Goal: Task Accomplishment & Management: Complete application form

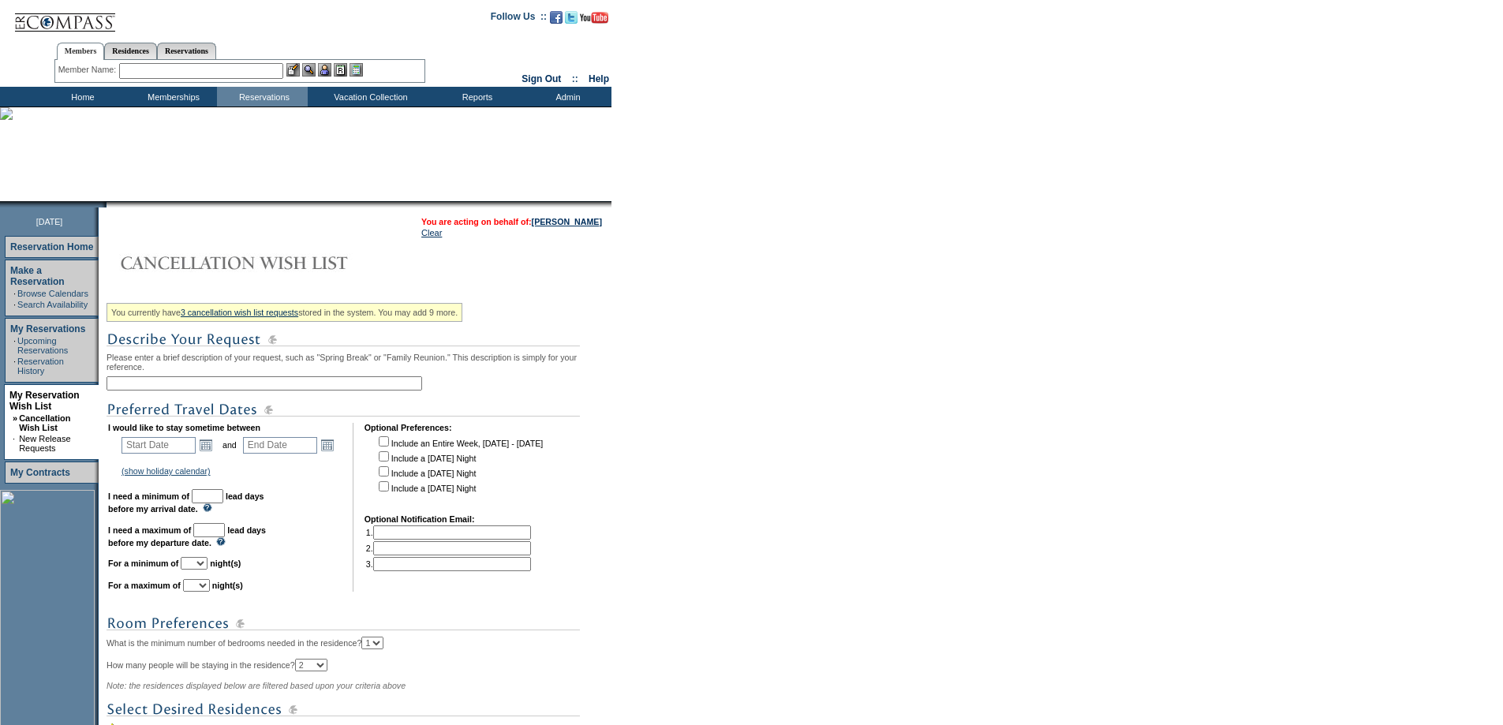
drag, startPoint x: 0, startPoint y: 0, endPoint x: 226, endPoint y: 391, distance: 451.8
click at [226, 391] on input "text" at bounding box center [265, 383] width 316 height 14
type input "m"
type input "Ski Week - February"
click at [209, 452] on link "Open the calendar popup." at bounding box center [205, 444] width 17 height 17
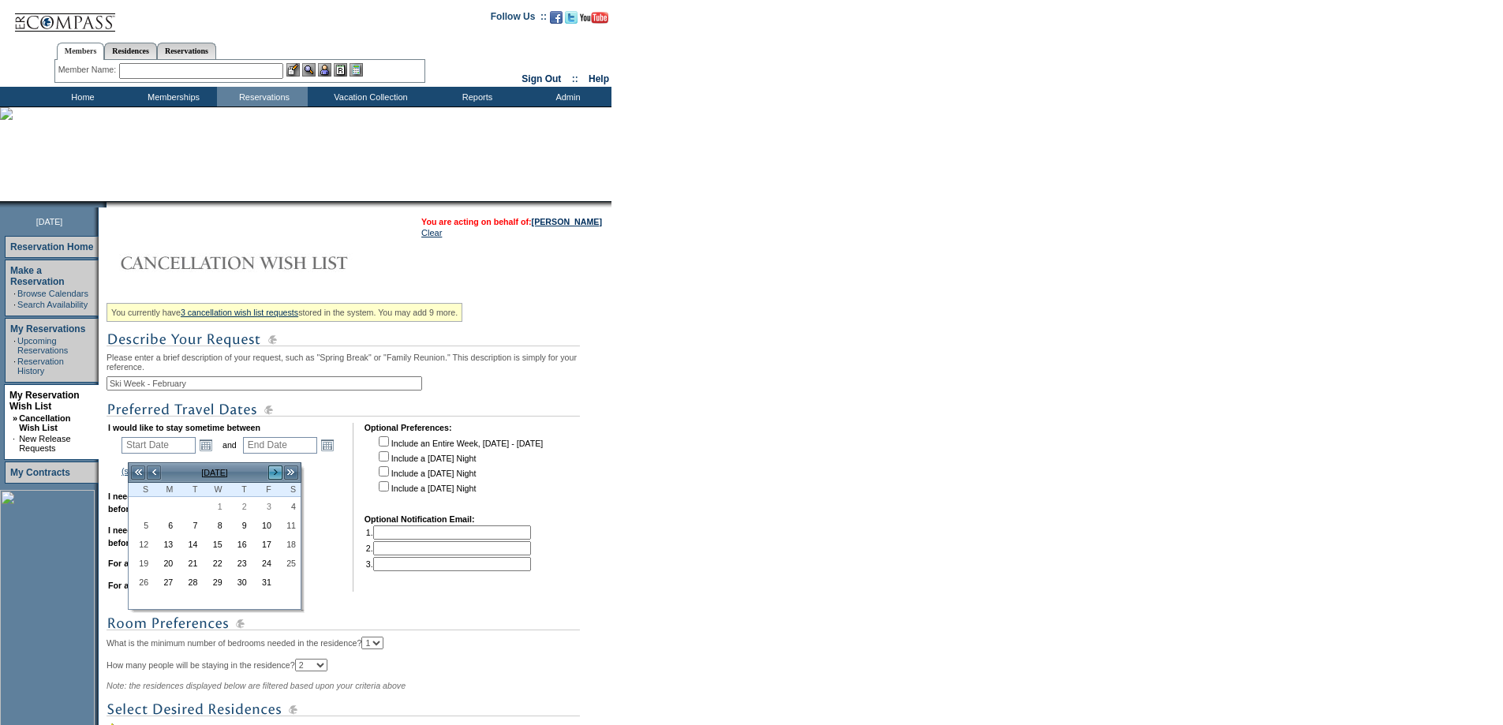
click at [271, 471] on link ">" at bounding box center [276, 473] width 16 height 16
click at [286, 541] on link "14" at bounding box center [288, 542] width 23 height 17
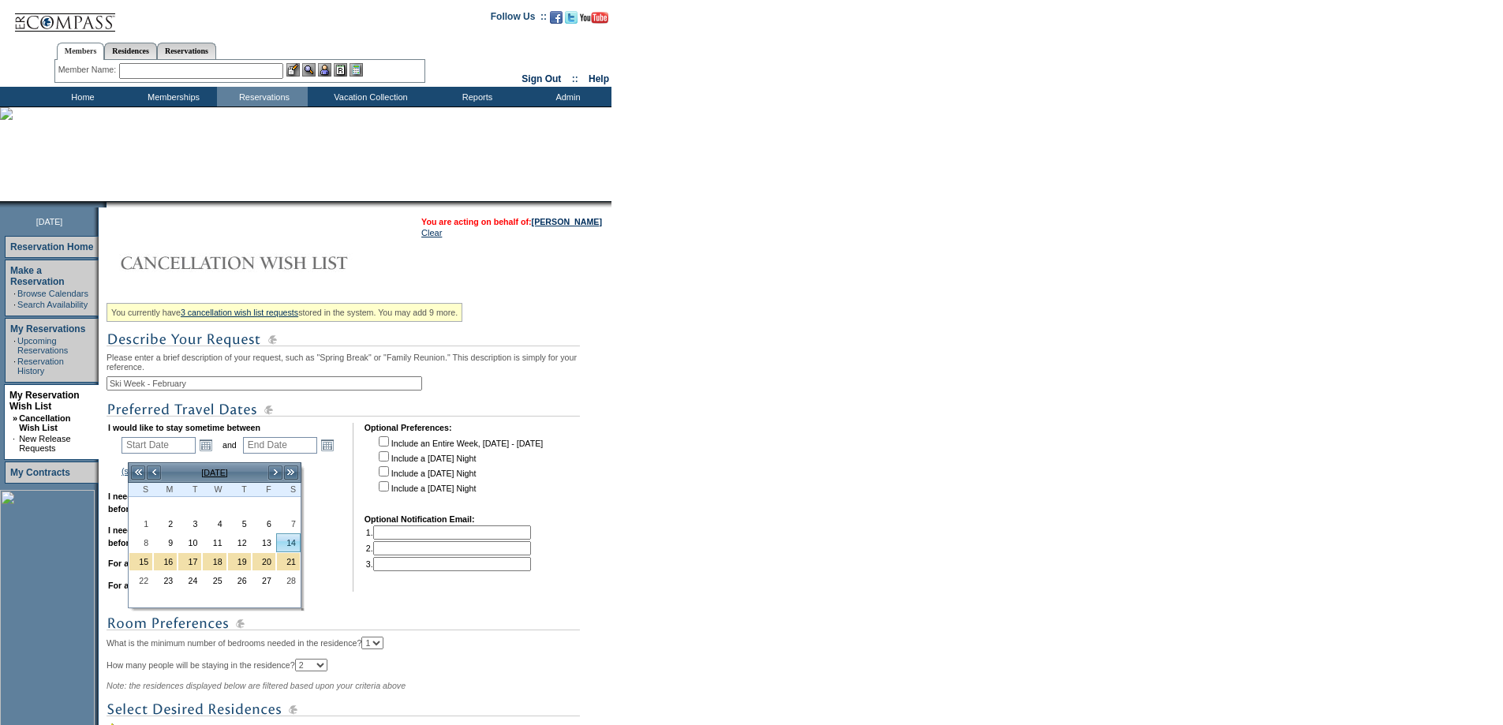
type input "[DATE]"
type input "138"
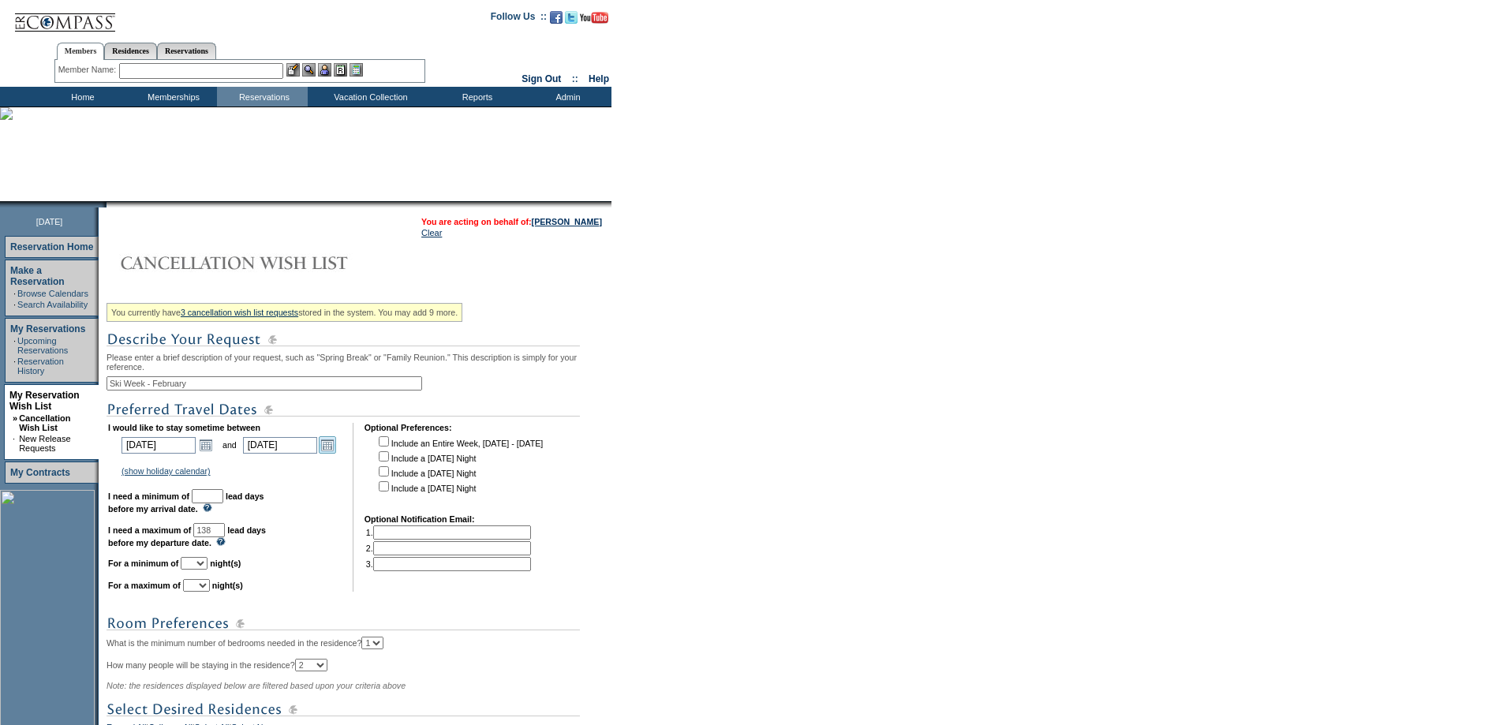
click at [328, 450] on link "Open the calendar popup." at bounding box center [327, 444] width 17 height 17
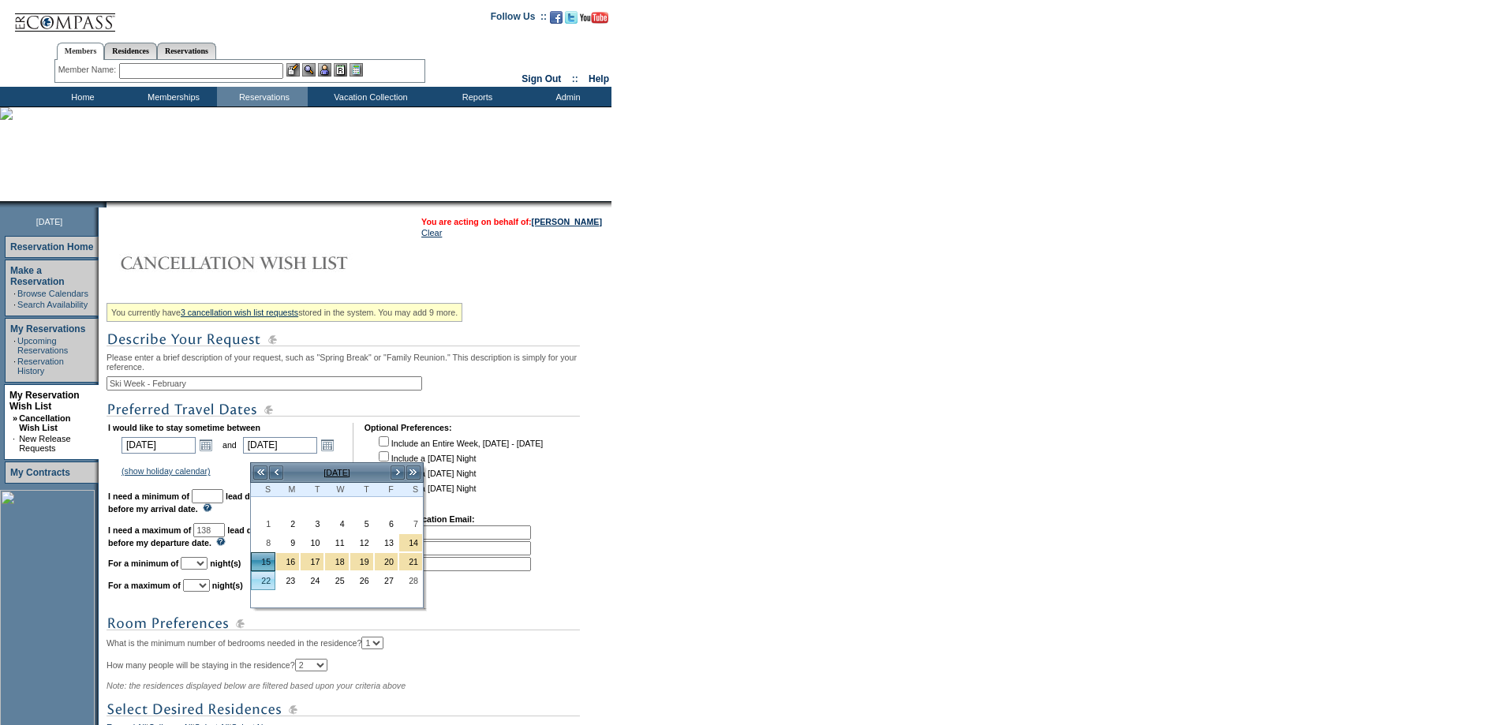
click at [263, 582] on link "22" at bounding box center [263, 580] width 23 height 17
type input "[DATE]"
type input "145"
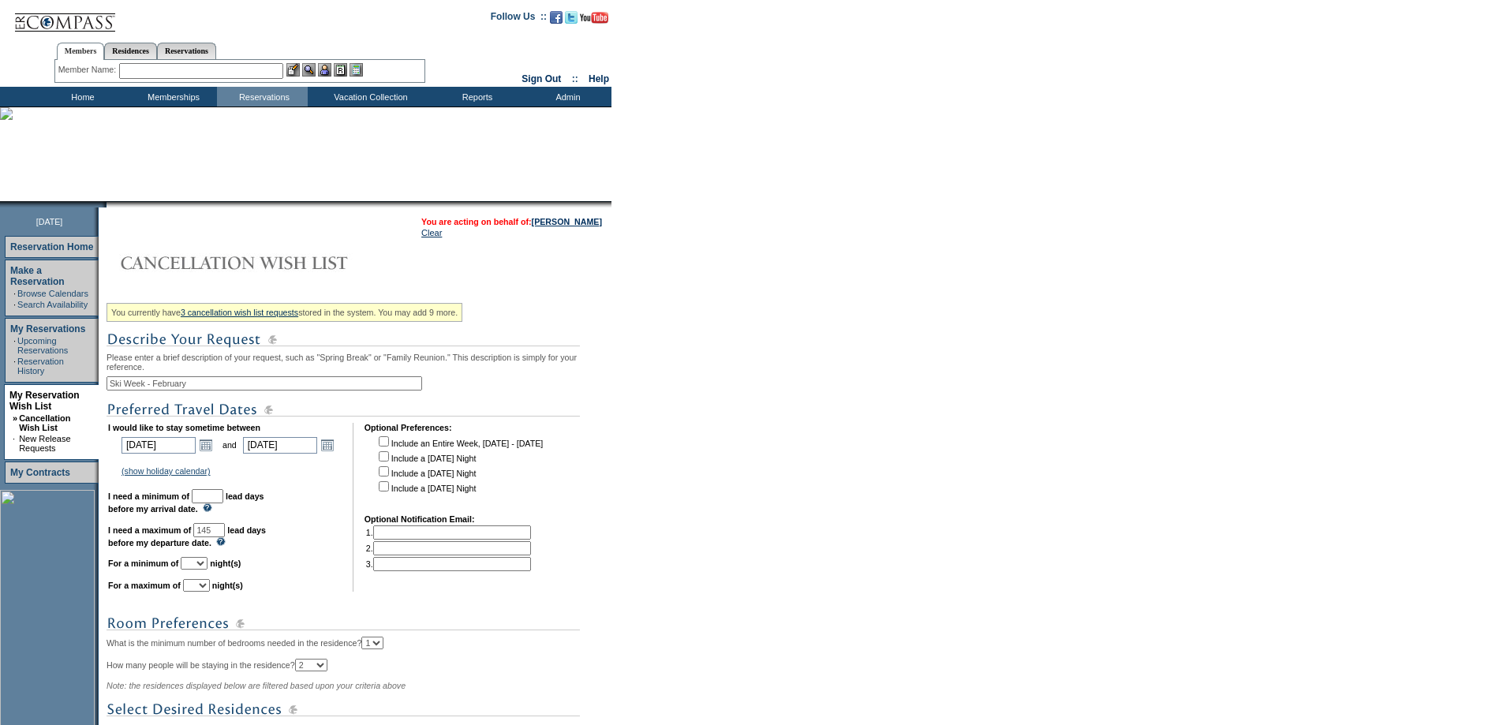
click at [223, 503] on input "text" at bounding box center [208, 496] width 32 height 14
type input "30"
drag, startPoint x: 242, startPoint y: 544, endPoint x: 212, endPoint y: 541, distance: 30.2
click at [212, 541] on td "I would like to stay sometime between [DATE] [DATE] Open the calendar popup. <<…" at bounding box center [225, 507] width 234 height 169
type input "120"
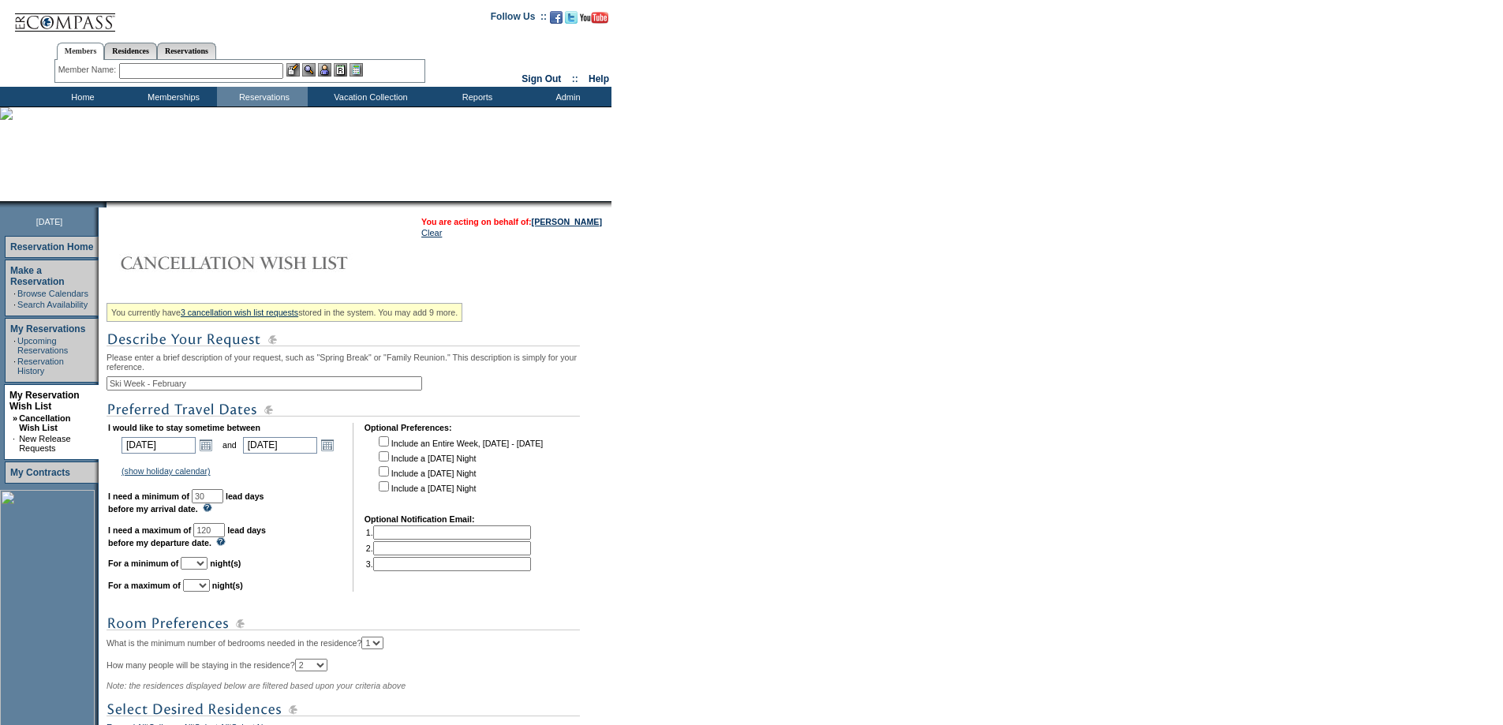
click at [208, 570] on select "1 2 3 4 5 6 7 8 9 10 11 12 13 14" at bounding box center [194, 563] width 27 height 13
select select "5"
click at [200, 570] on select "1 2 3 4 5 6 7 8 9 10 11 12 13 14" at bounding box center [194, 563] width 27 height 13
click at [210, 592] on select "1 2 3 4 5 6 7 8 9 10 11 12 13 14" at bounding box center [196, 585] width 27 height 13
select select "7"
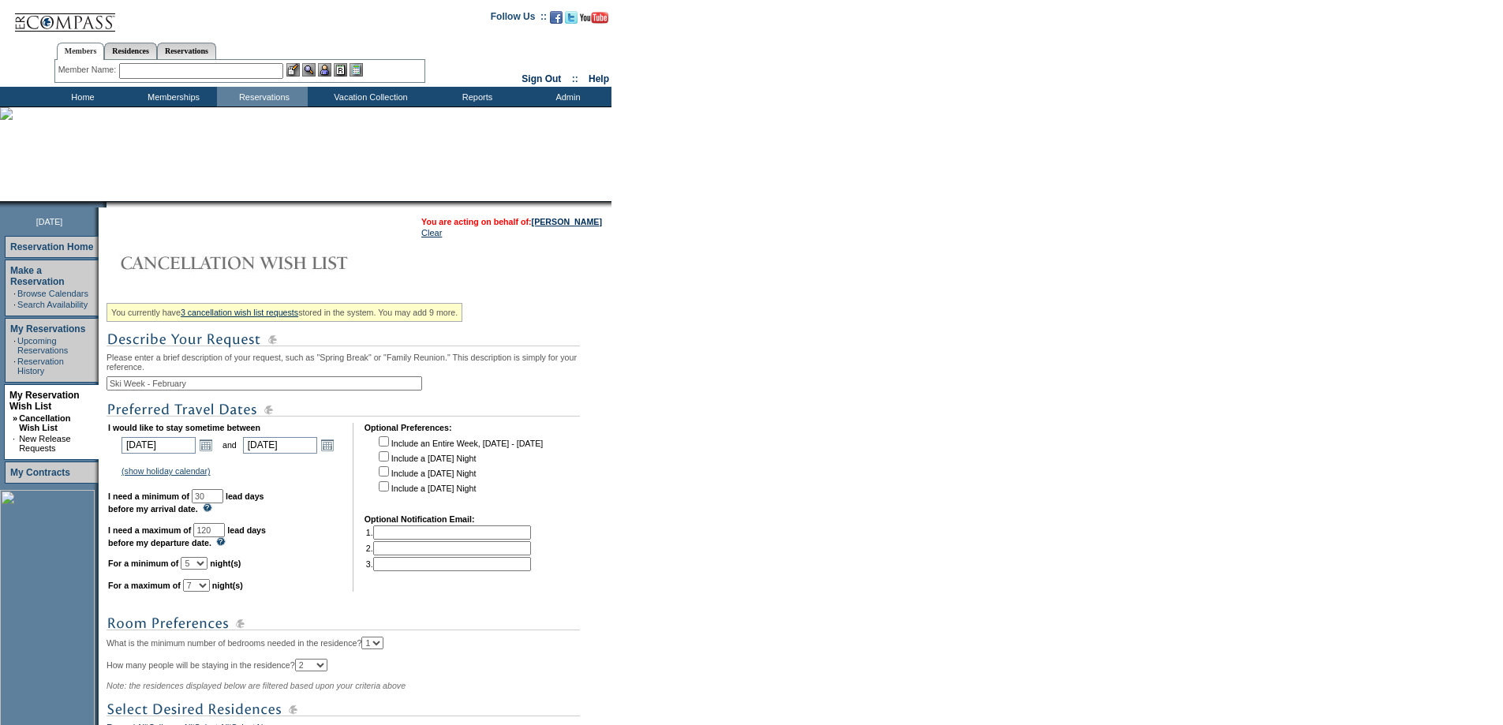
click at [203, 592] on select "1 2 3 4 5 6 7 8 9 10 11 12 13 14" at bounding box center [196, 585] width 27 height 13
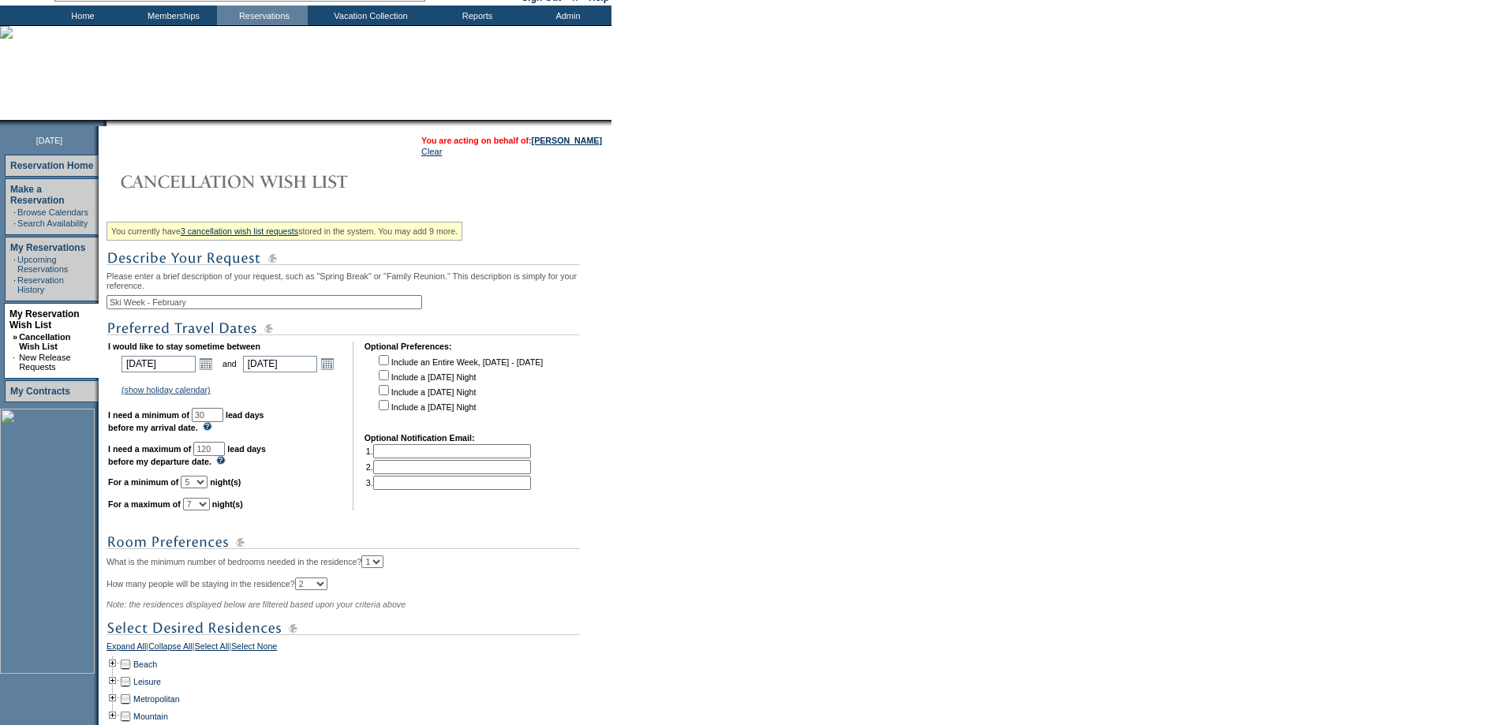
scroll to position [316, 0]
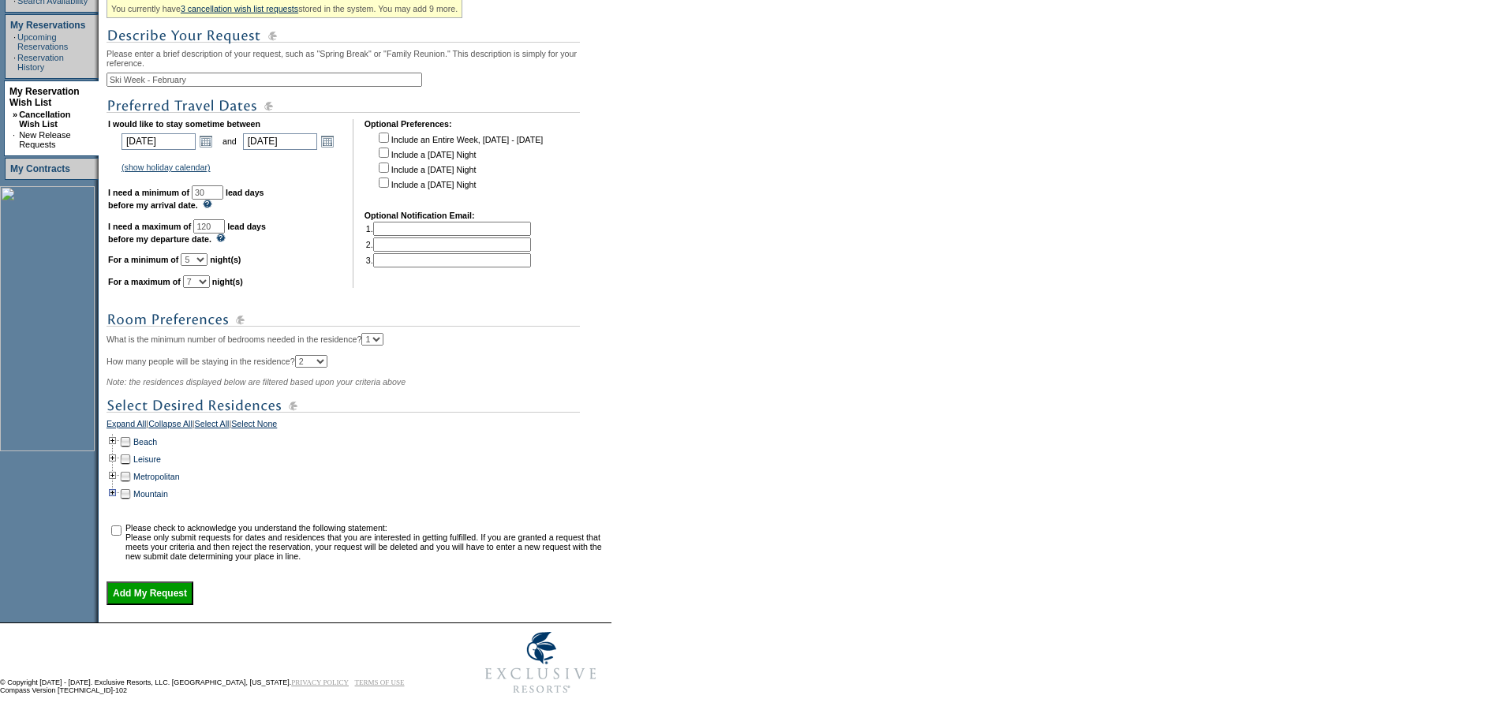
click at [119, 503] on td at bounding box center [113, 493] width 13 height 17
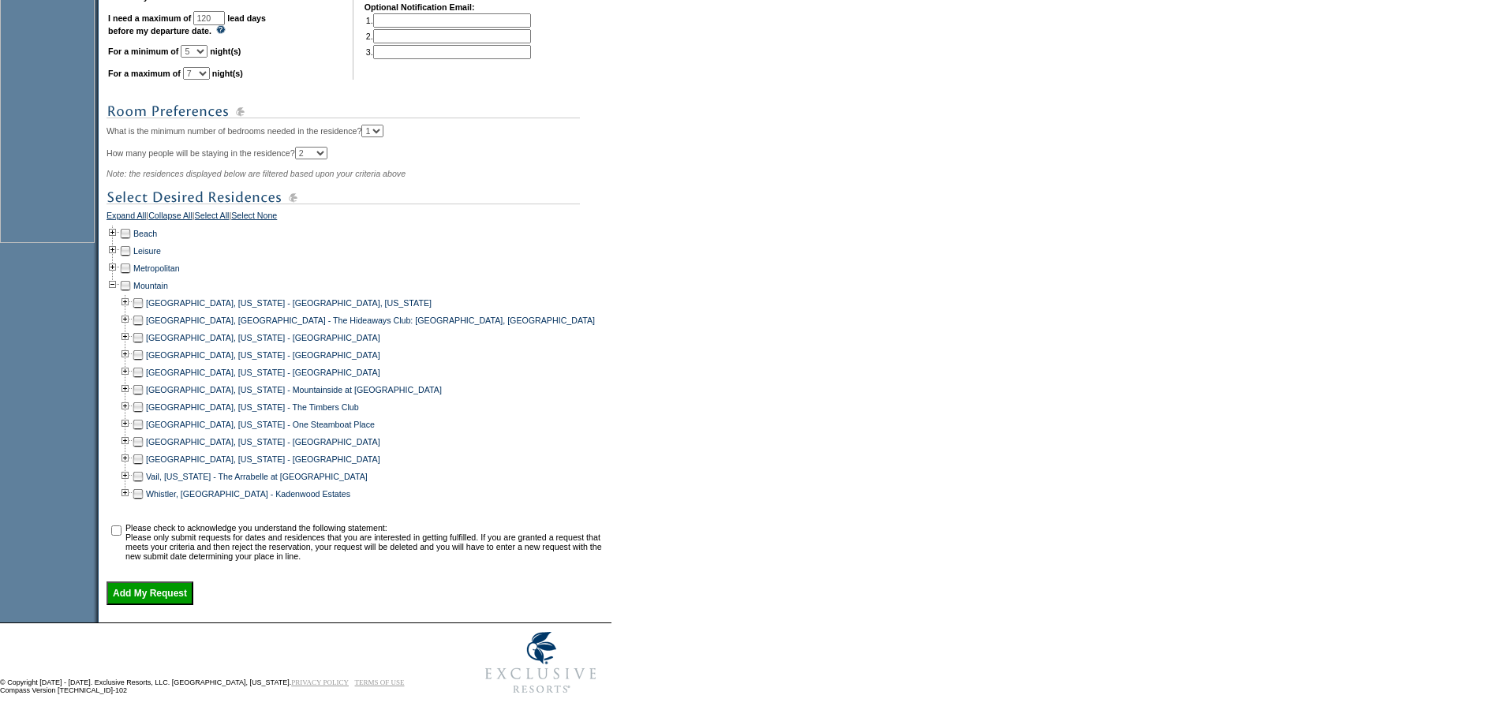
scroll to position [543, 0]
click at [144, 347] on td at bounding box center [138, 354] width 13 height 17
click at [144, 416] on td at bounding box center [138, 424] width 13 height 17
click at [143, 470] on td at bounding box center [138, 476] width 13 height 17
click at [144, 485] on td at bounding box center [138, 493] width 13 height 17
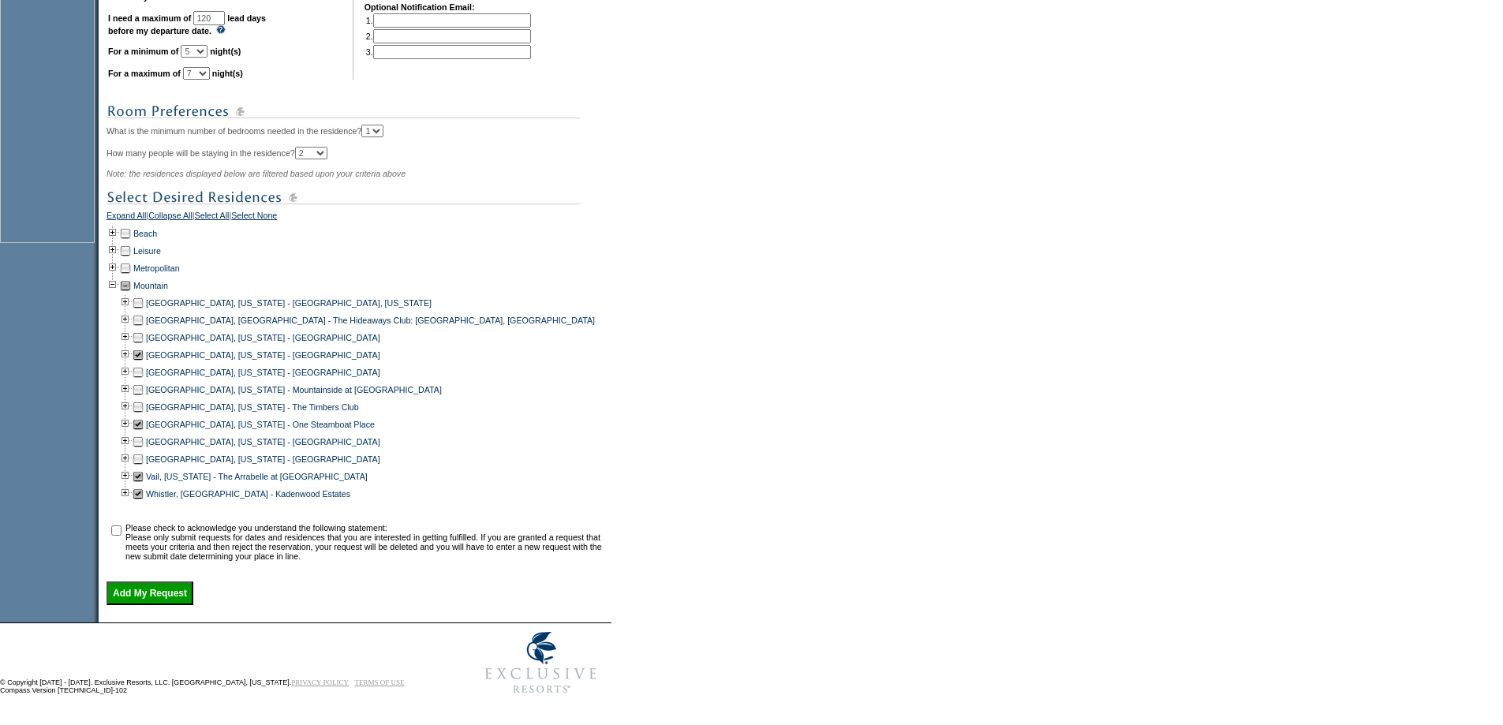
click at [144, 453] on td at bounding box center [138, 459] width 13 height 17
click at [122, 526] on input "checkbox" at bounding box center [116, 531] width 10 height 10
checkbox input "true"
click at [181, 589] on input "Add My Request" at bounding box center [150, 594] width 87 height 24
